Goal: Information Seeking & Learning: Learn about a topic

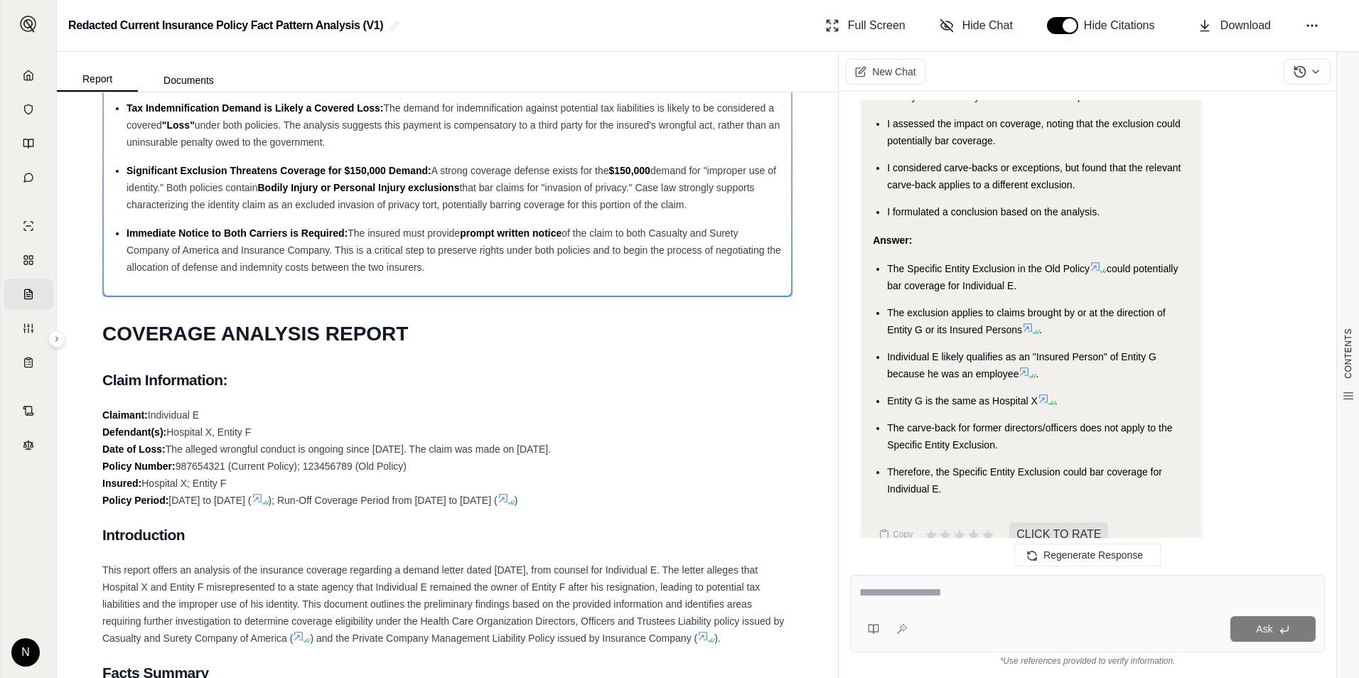
scroll to position [2015, 0]
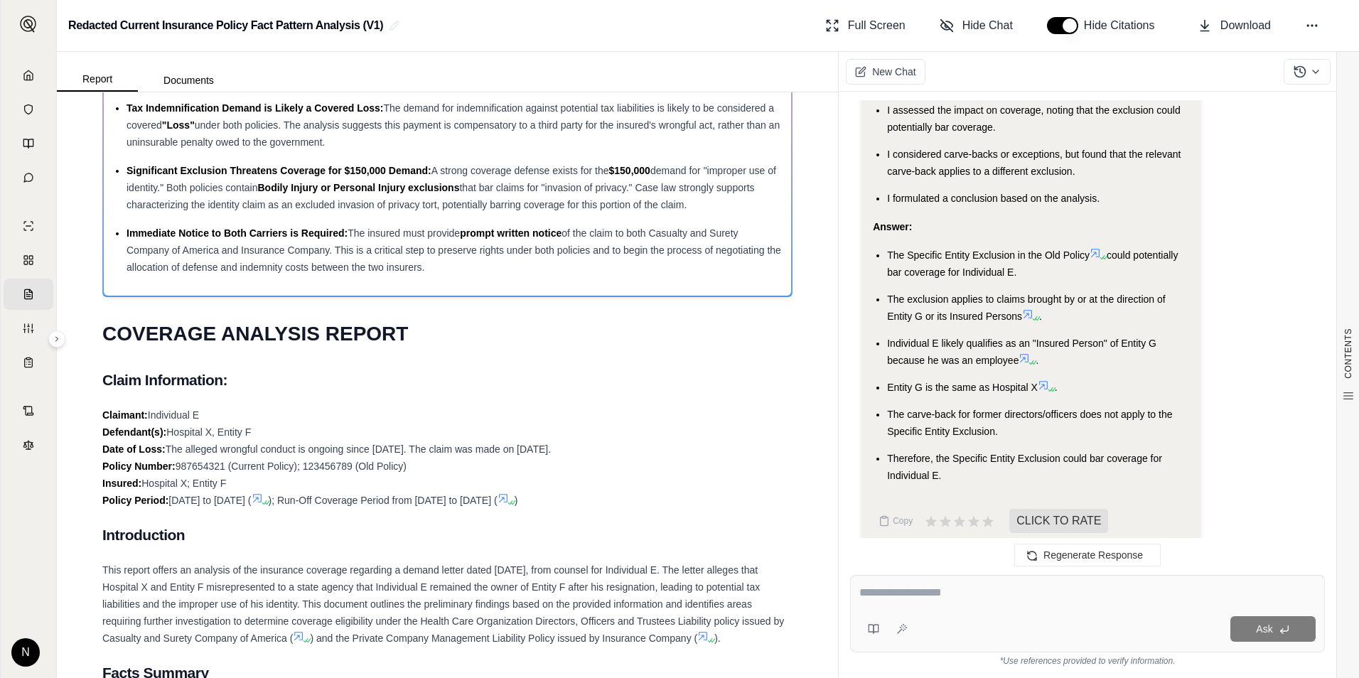
click at [1027, 353] on icon at bounding box center [1024, 358] width 11 height 11
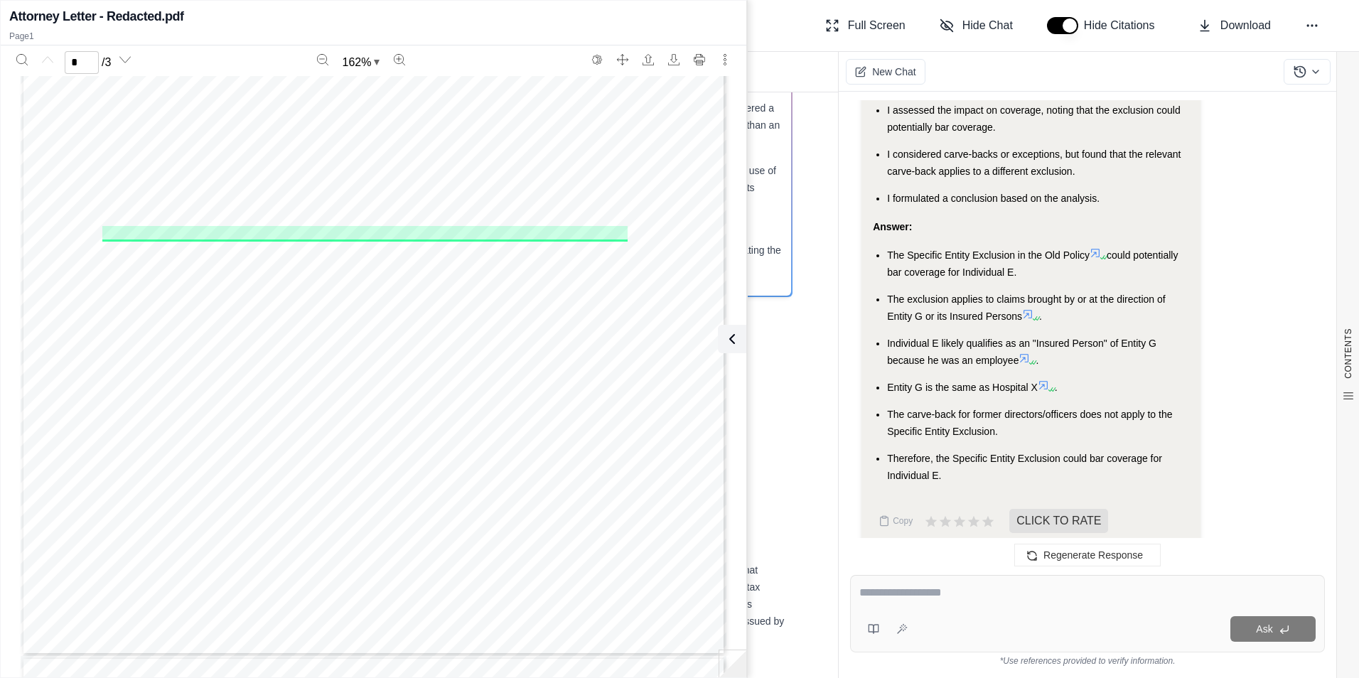
scroll to position [356, 0]
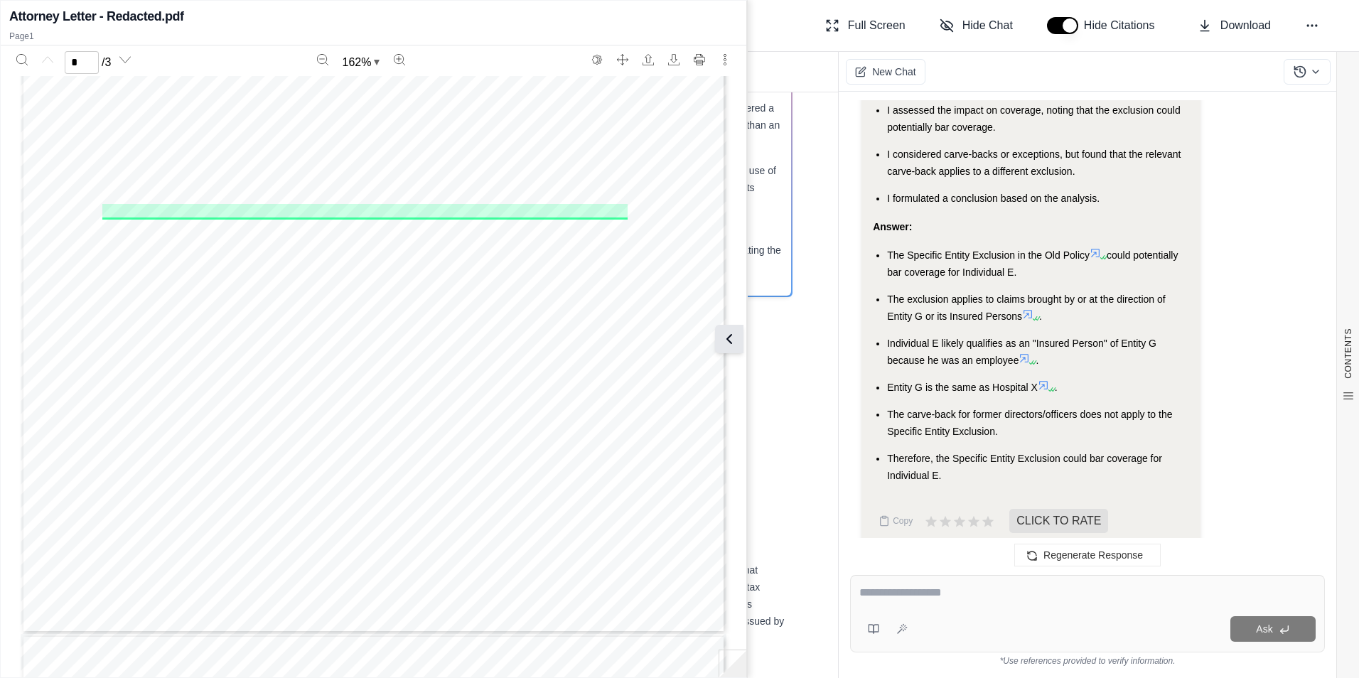
click at [727, 340] on icon at bounding box center [729, 339] width 17 height 17
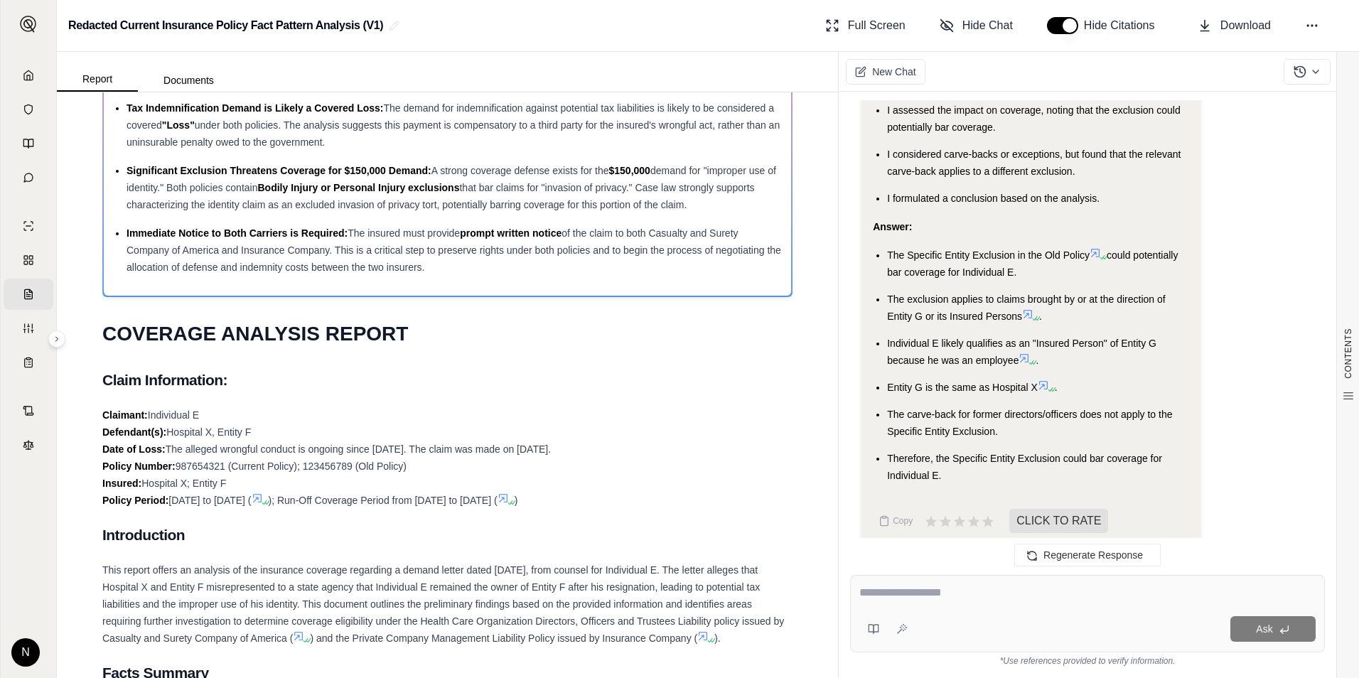
click at [1044, 380] on icon at bounding box center [1043, 385] width 11 height 11
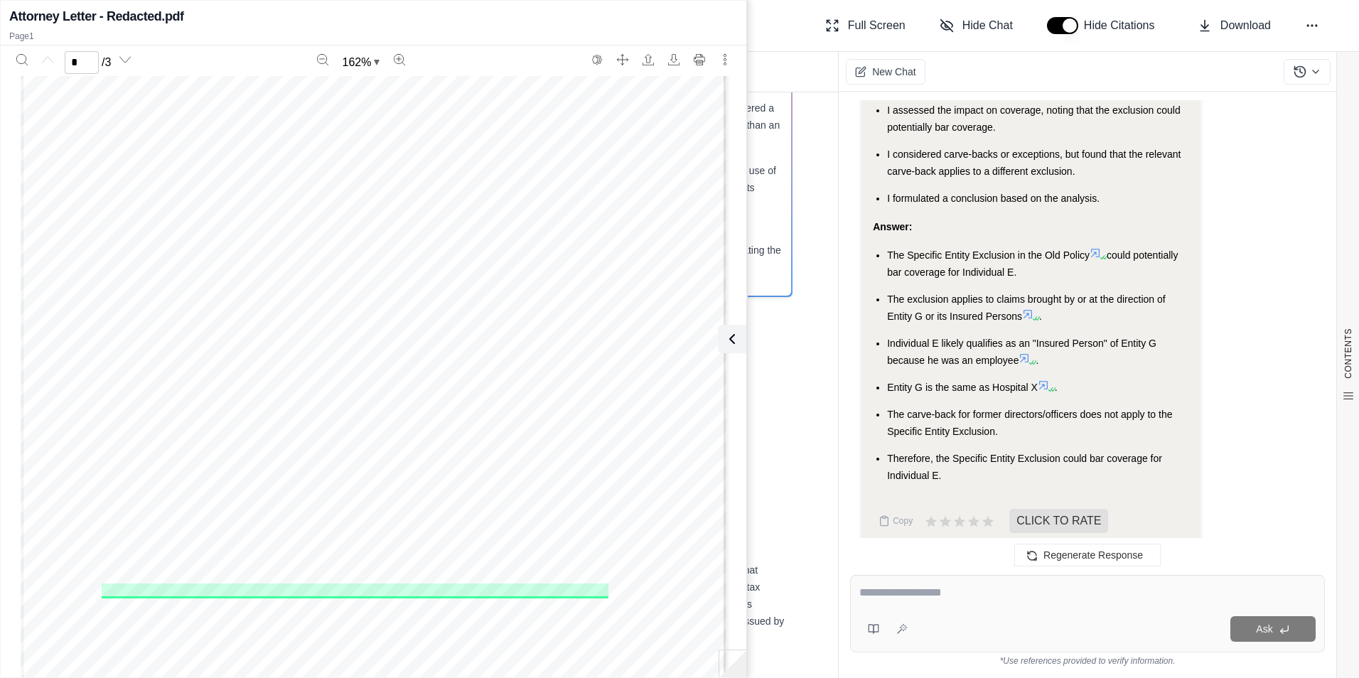
scroll to position [142, 0]
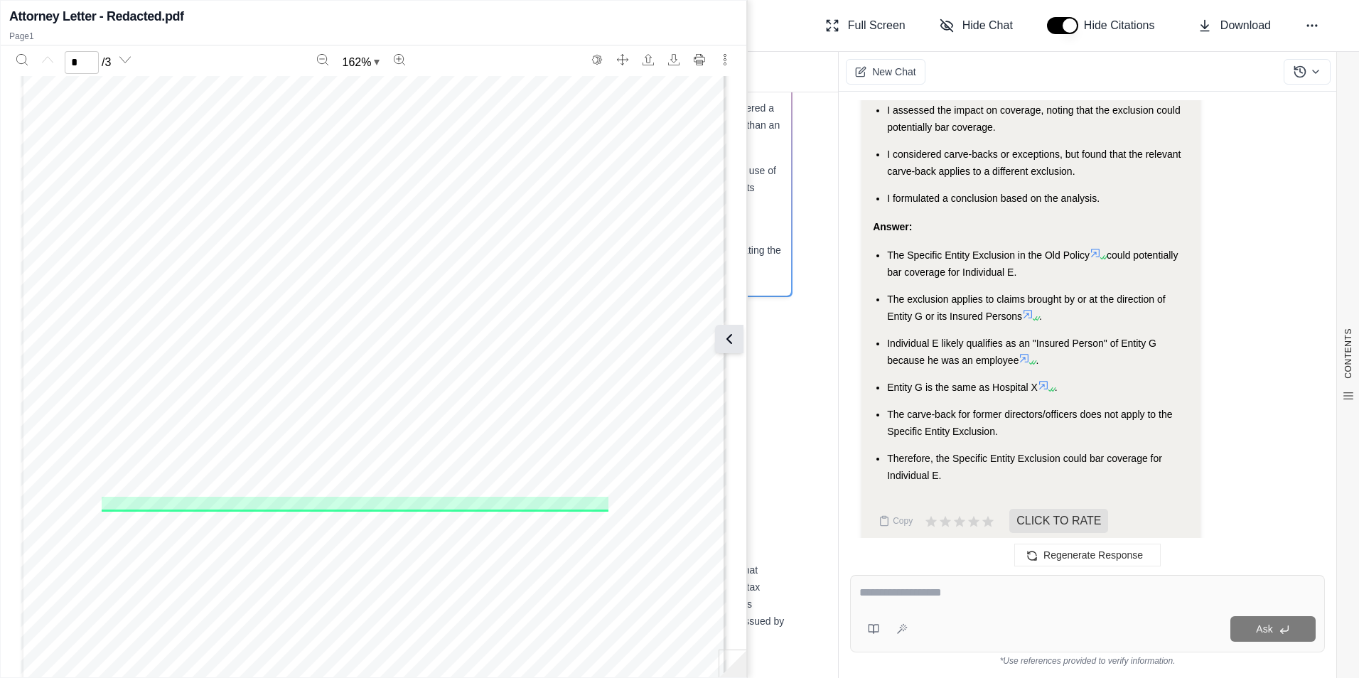
click at [731, 338] on icon at bounding box center [729, 339] width 17 height 17
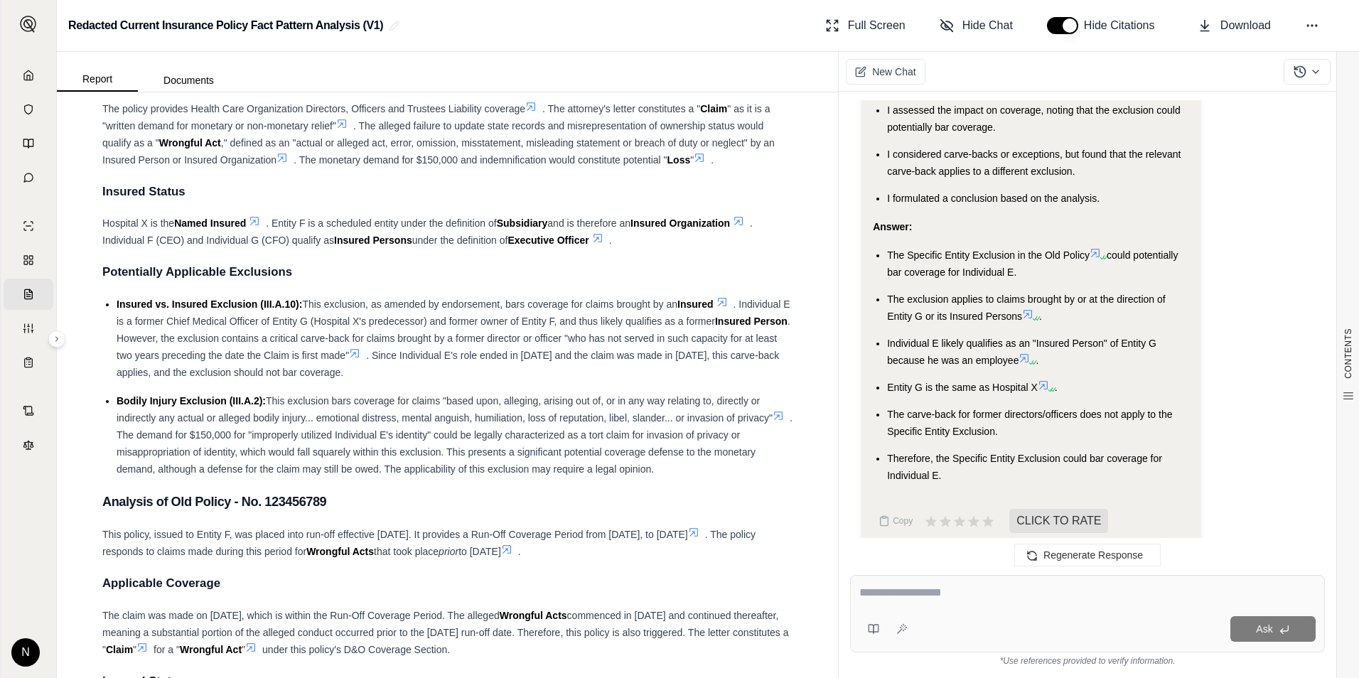
scroll to position [2352, 0]
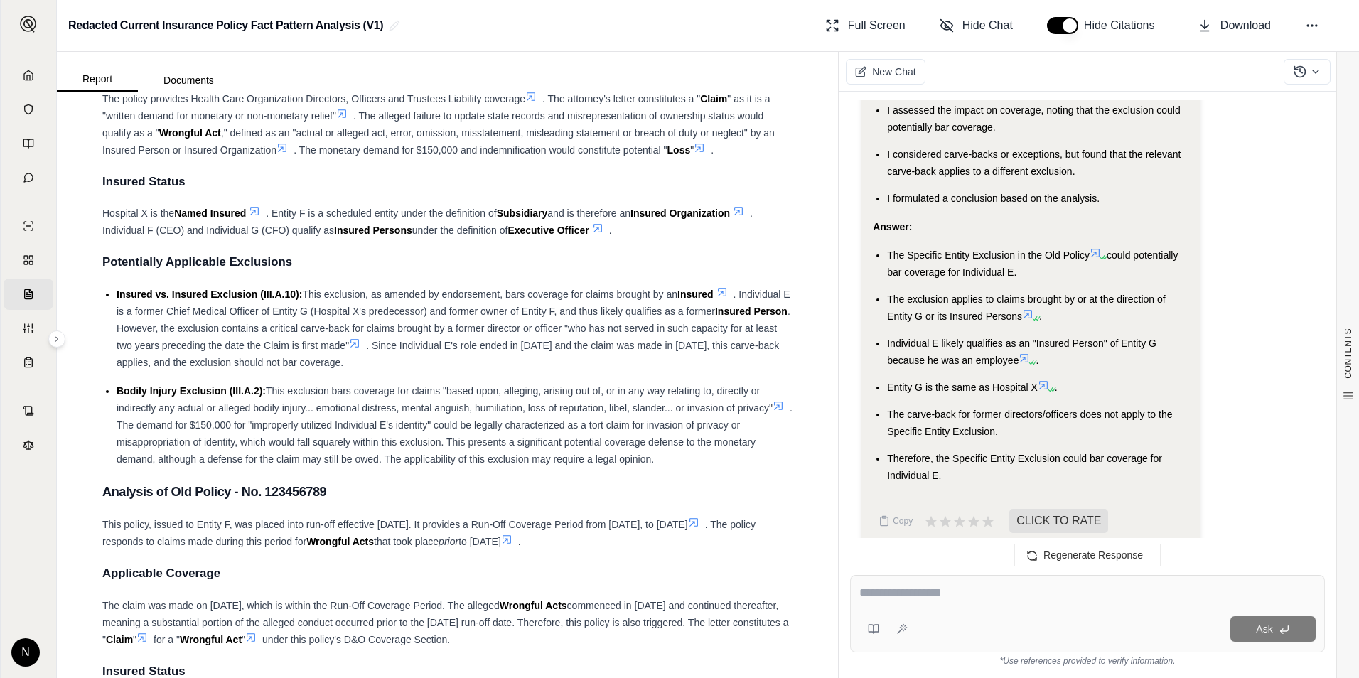
click at [1027, 354] on icon at bounding box center [1025, 358] width 9 height 9
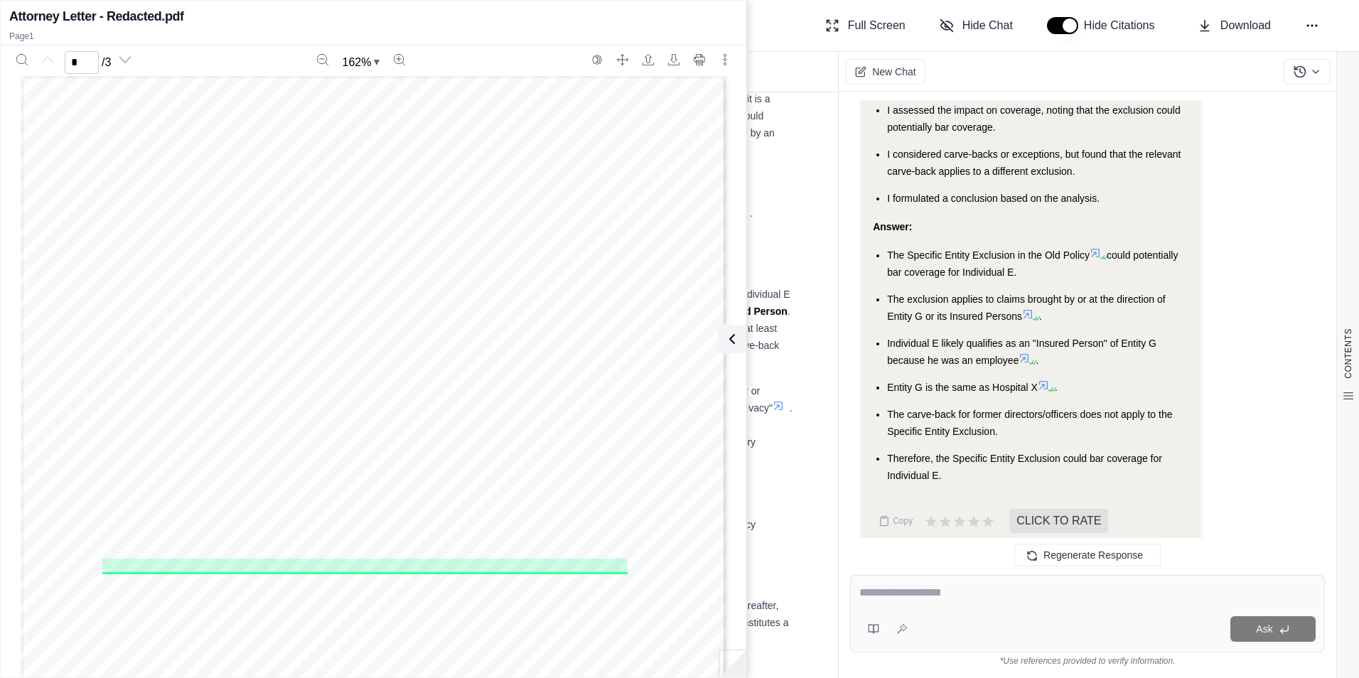
scroll to position [0, 0]
click at [734, 346] on icon at bounding box center [729, 339] width 17 height 17
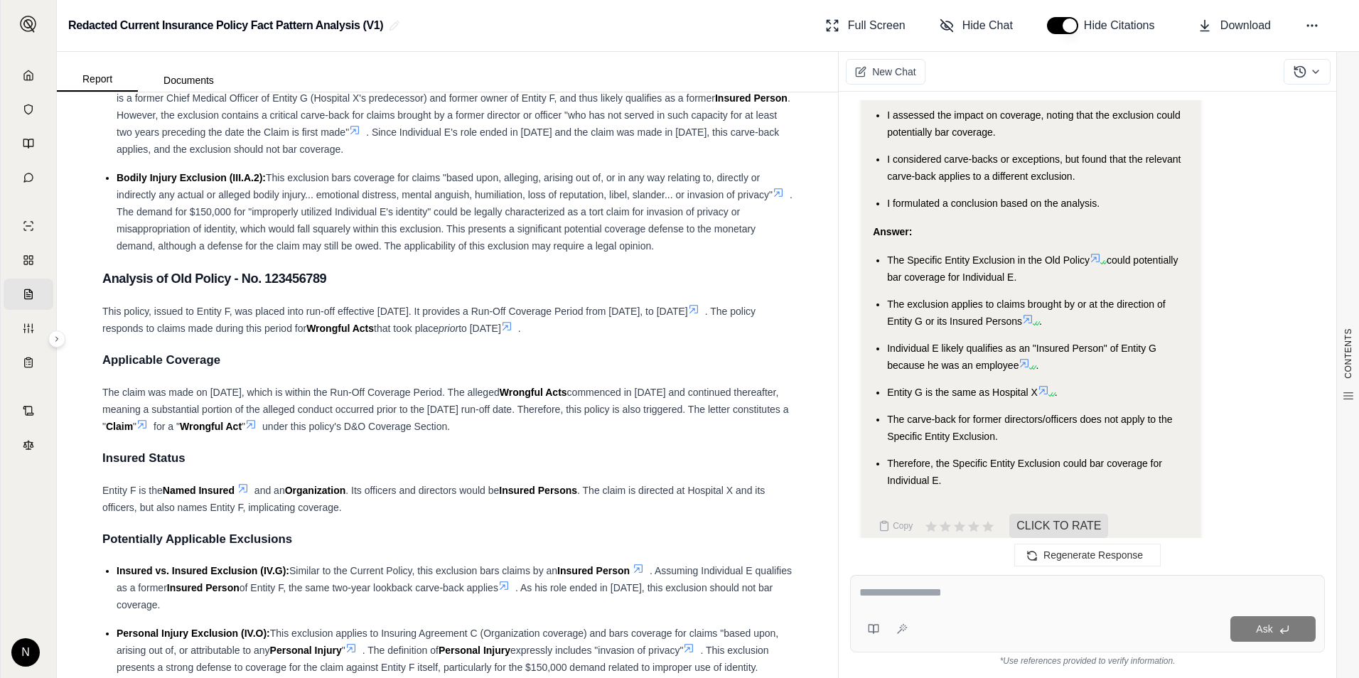
scroll to position [2015, 0]
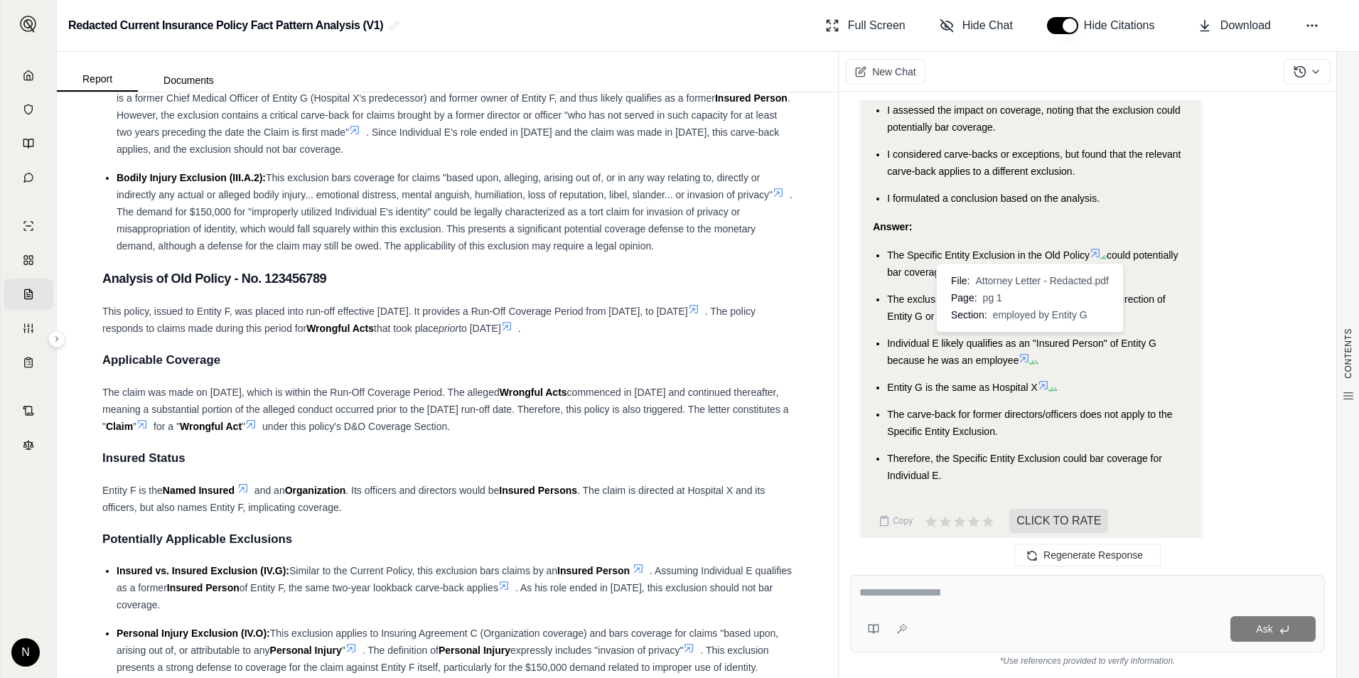
click at [1027, 354] on icon at bounding box center [1025, 358] width 9 height 9
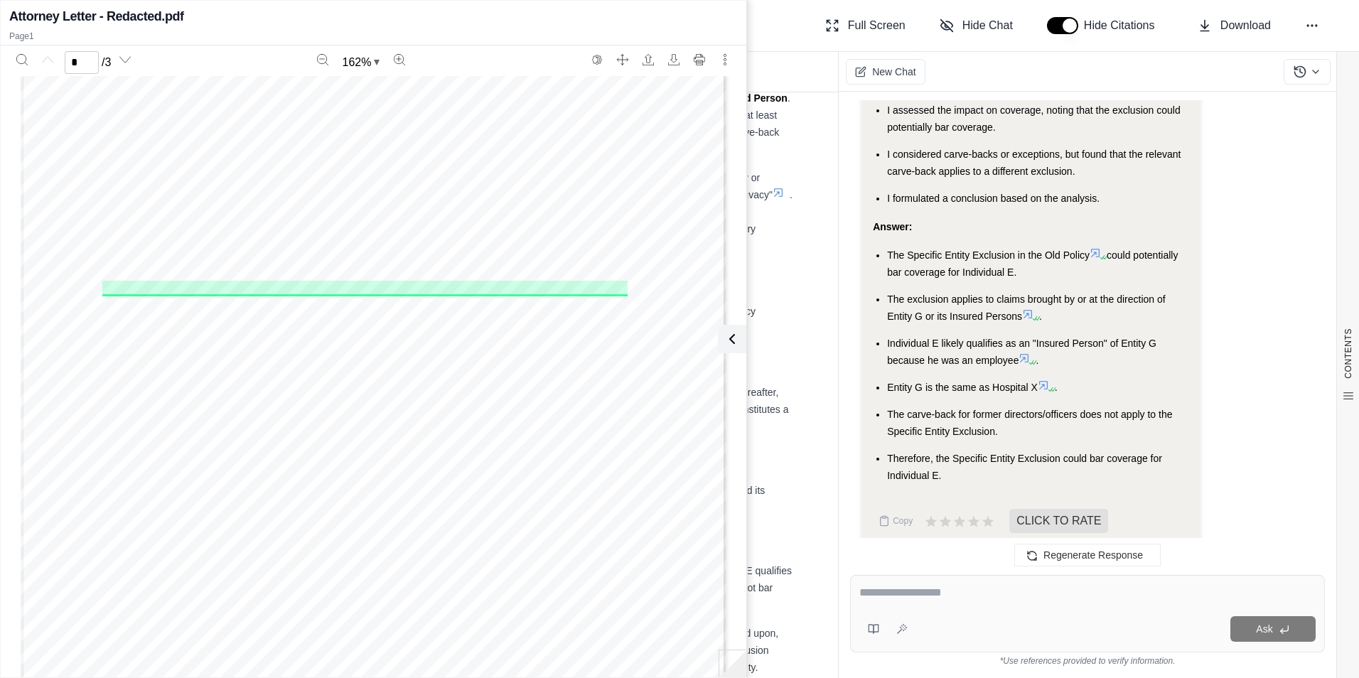
scroll to position [284, 0]
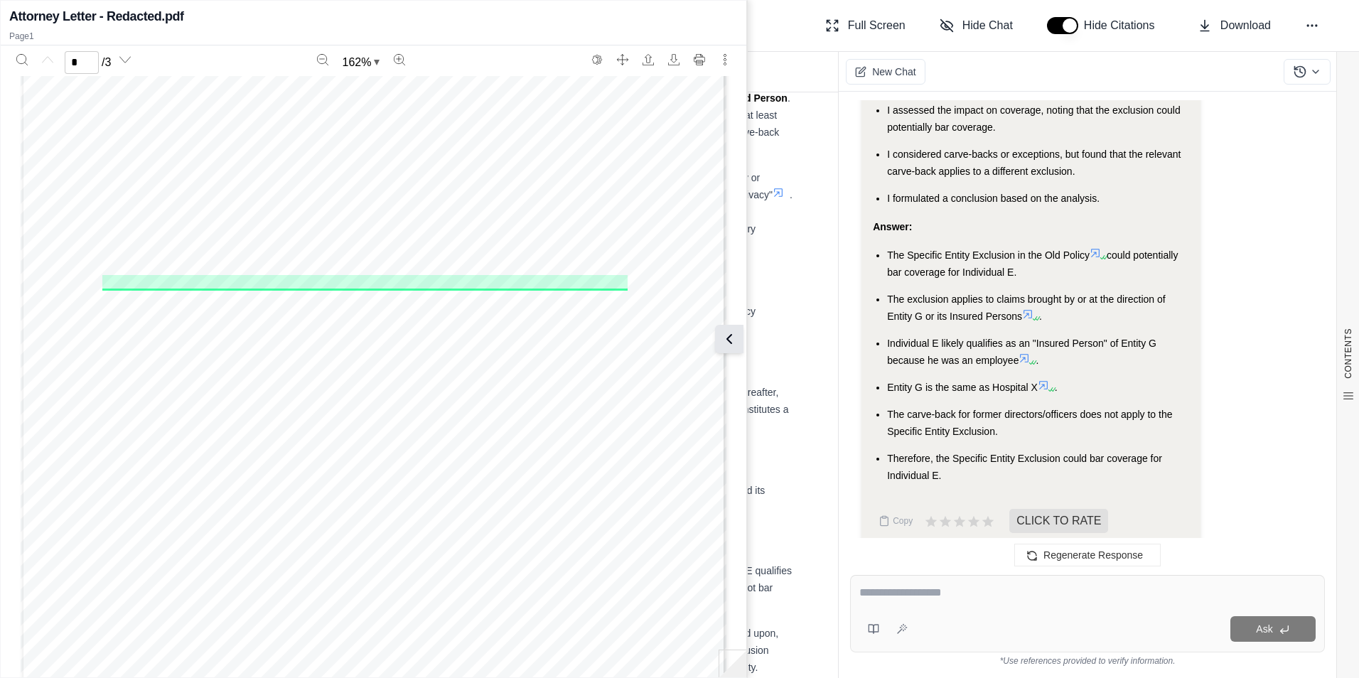
click at [733, 335] on icon at bounding box center [729, 339] width 17 height 17
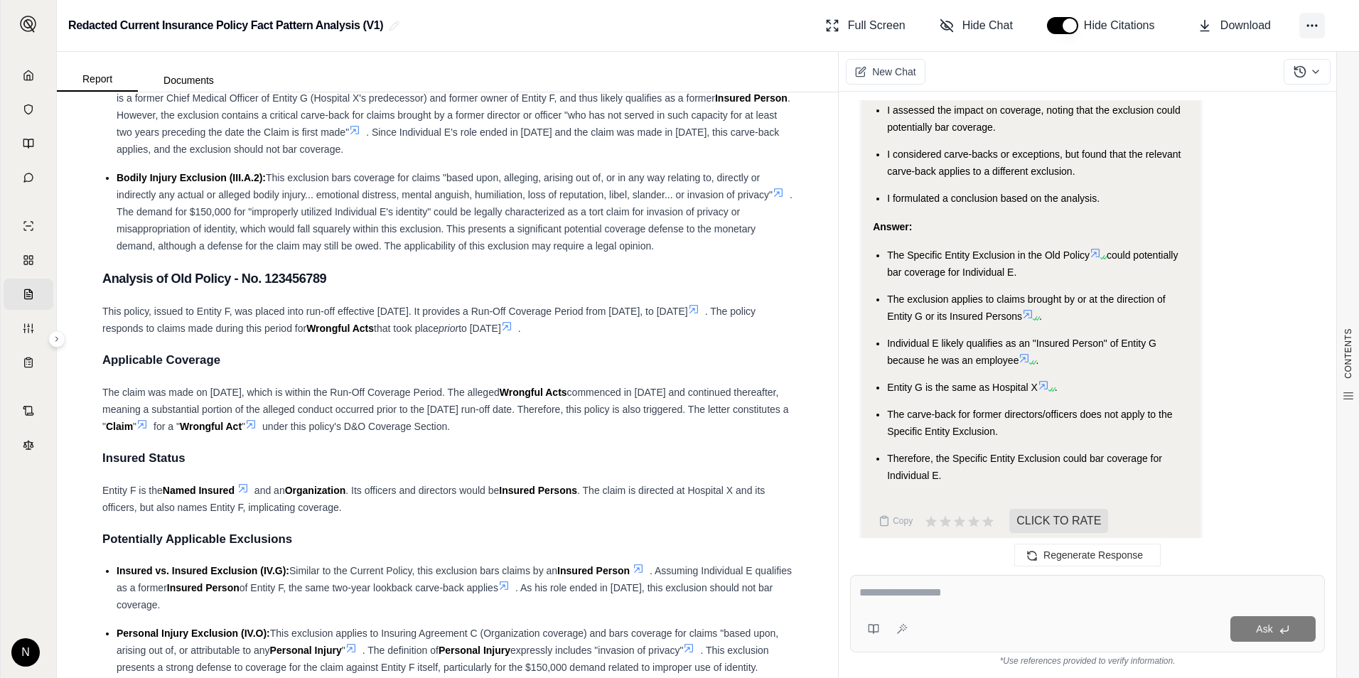
click at [1315, 33] on button at bounding box center [1313, 26] width 26 height 26
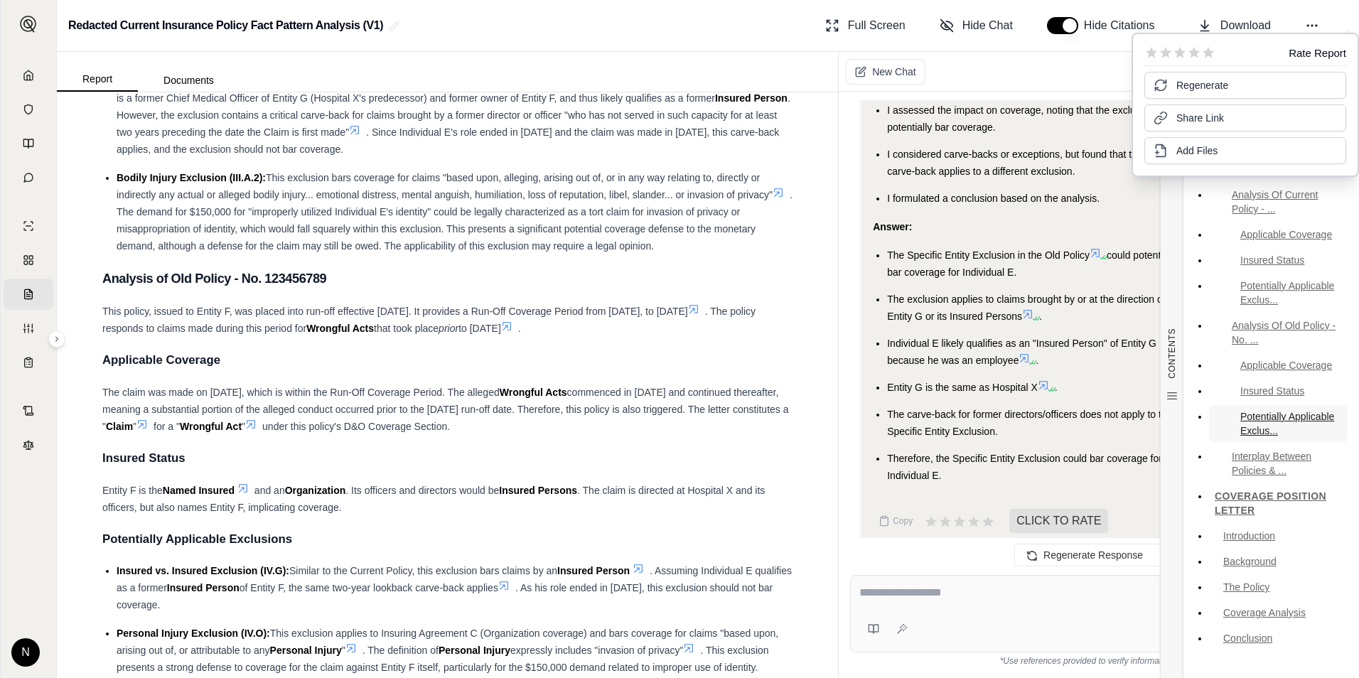
scroll to position [0, 0]
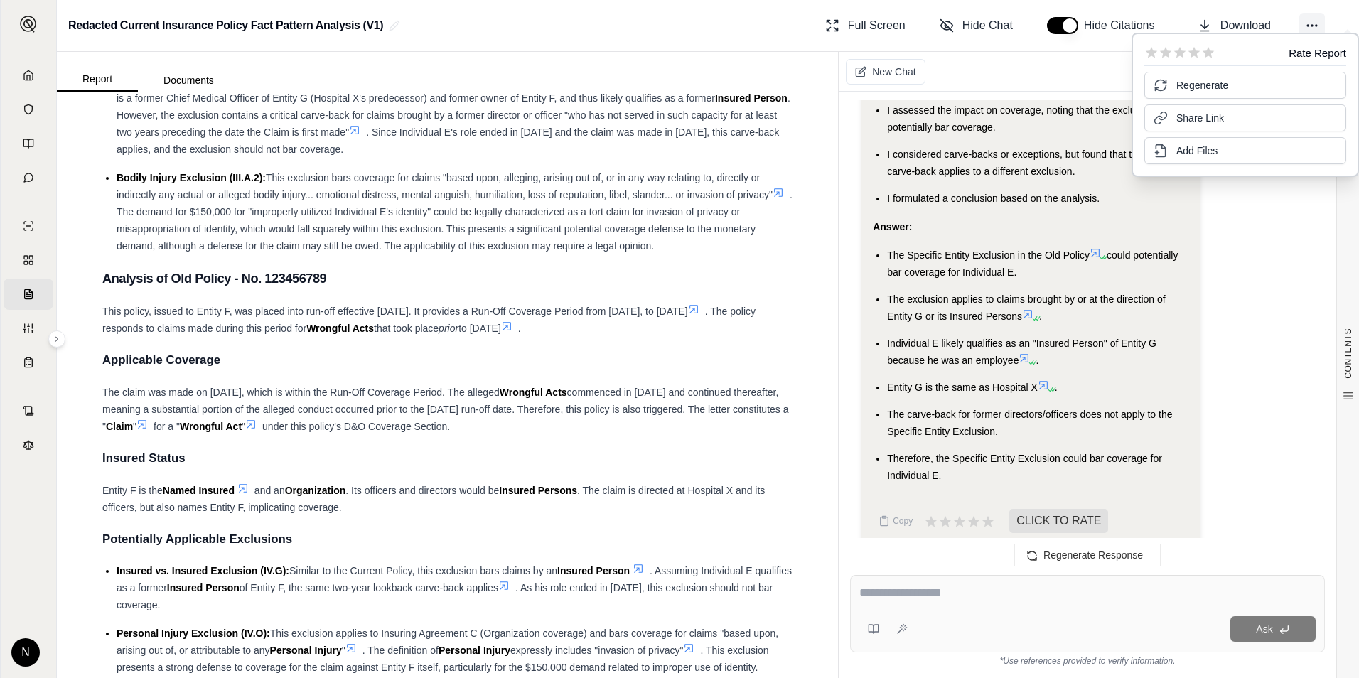
click at [1315, 27] on icon at bounding box center [1312, 25] width 14 height 14
click at [1323, 9] on div "Redacted Current Insurance Policy Fact Pattern Analysis (V1) Full Screen Hide C…" at bounding box center [708, 26] width 1303 height 52
